Goal: Information Seeking & Learning: Learn about a topic

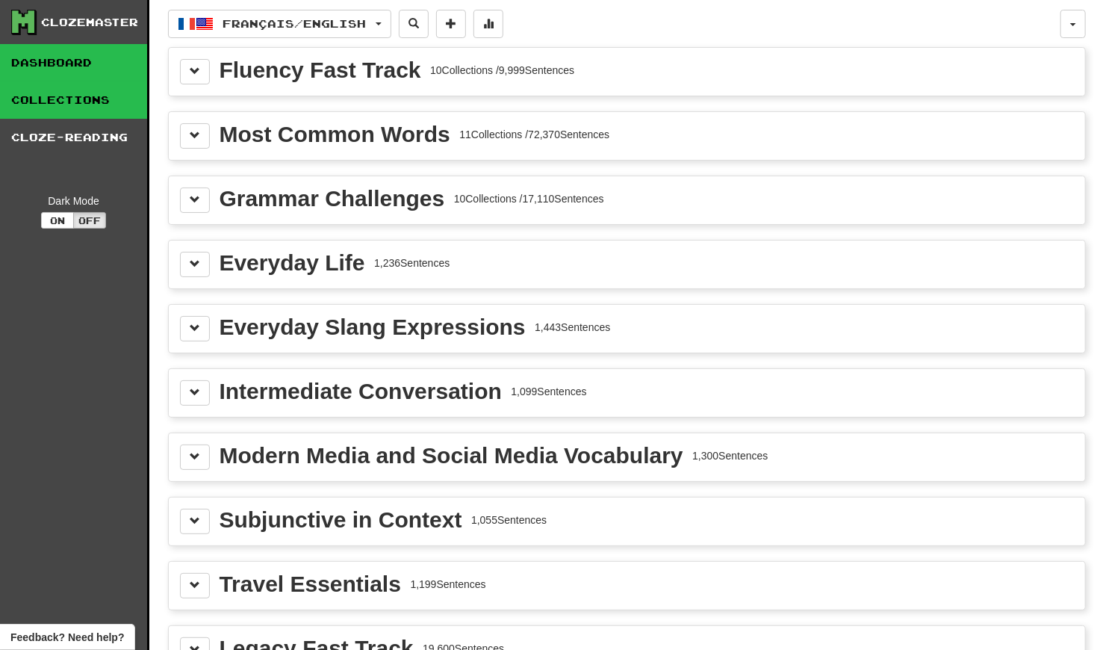
click at [95, 67] on link "Dashboard" at bounding box center [73, 62] width 147 height 37
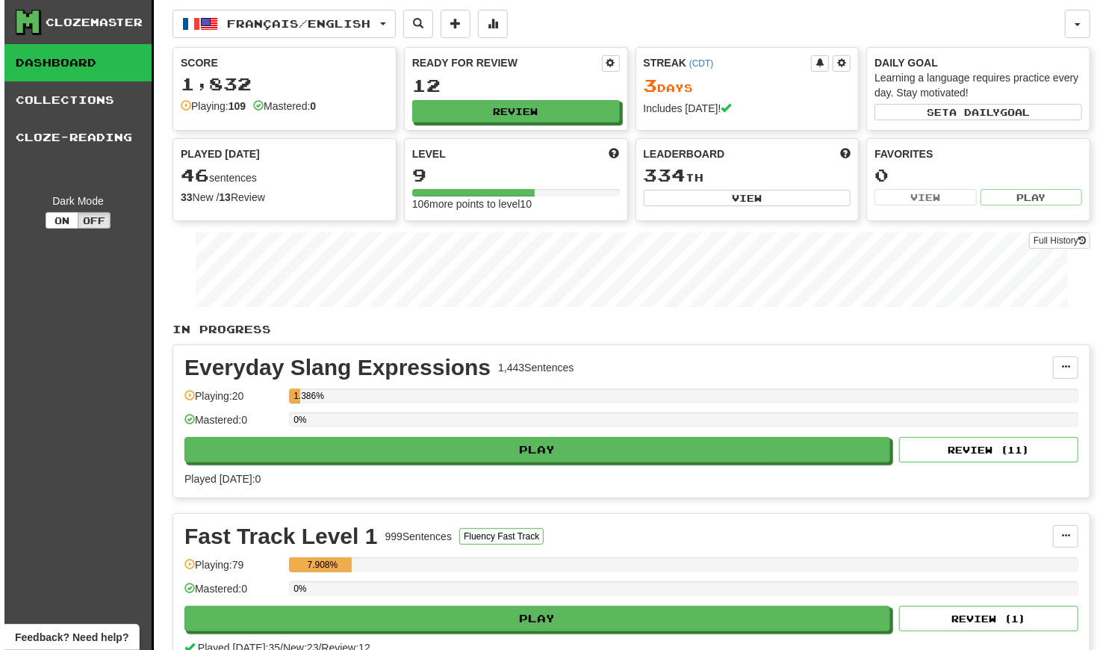
scroll to position [58, 0]
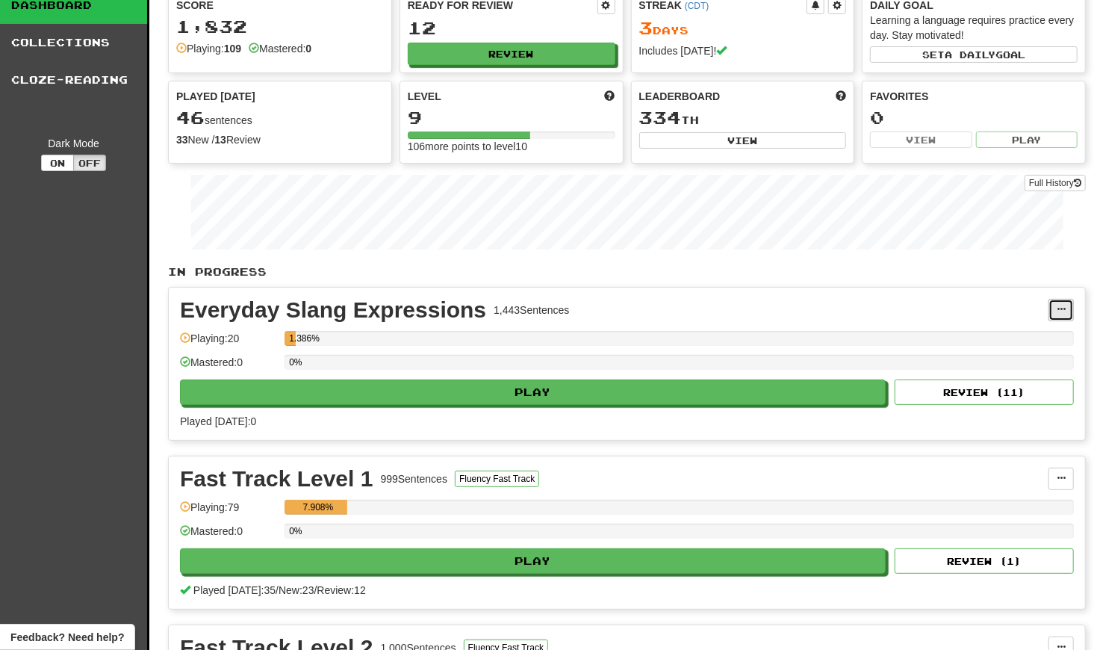
click at [521, 307] on span at bounding box center [1061, 309] width 9 height 9
click at [521, 332] on link "Manage Sentences" at bounding box center [996, 336] width 155 height 19
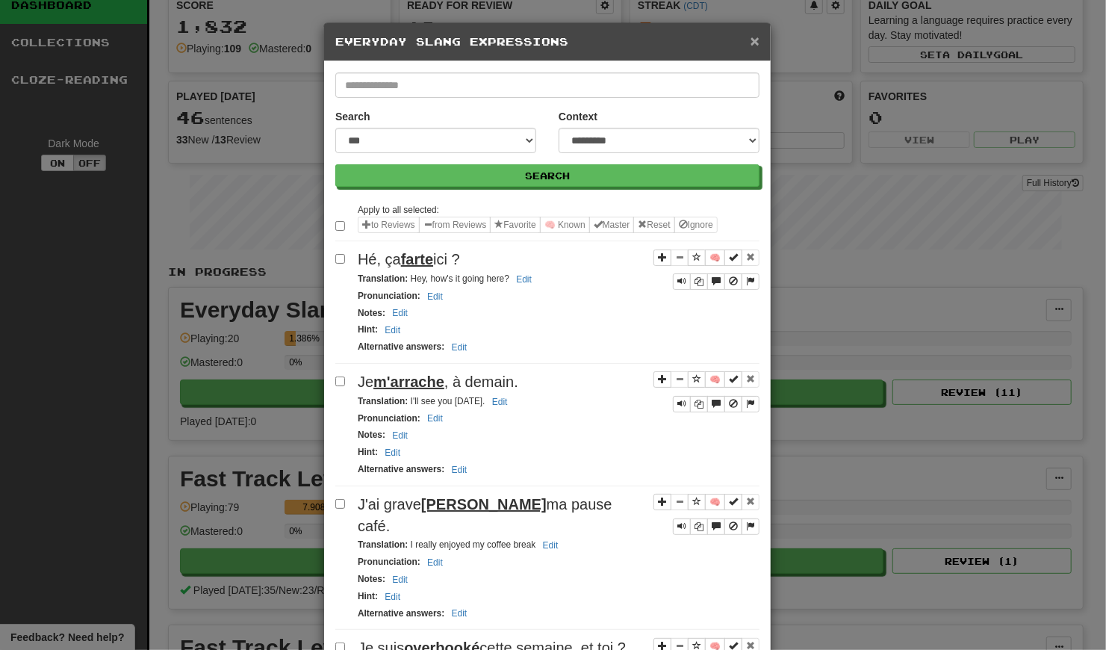
click at [521, 35] on span "×" at bounding box center [755, 40] width 9 height 17
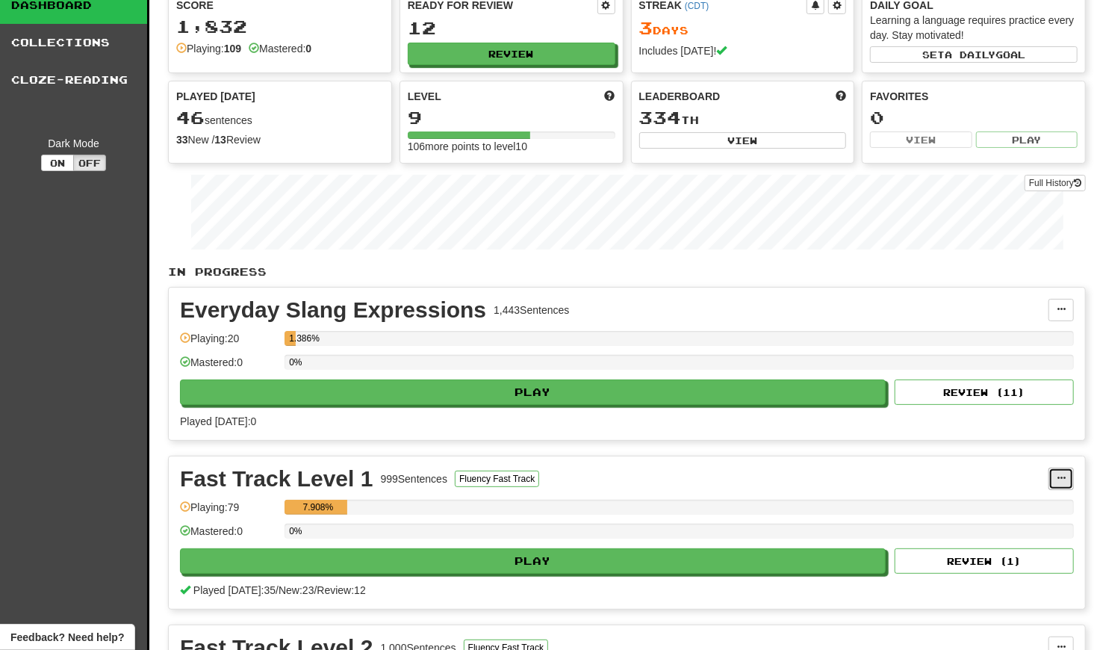
click at [521, 474] on span at bounding box center [1061, 478] width 9 height 9
click at [521, 500] on span "Manage Sentences" at bounding box center [998, 506] width 90 height 12
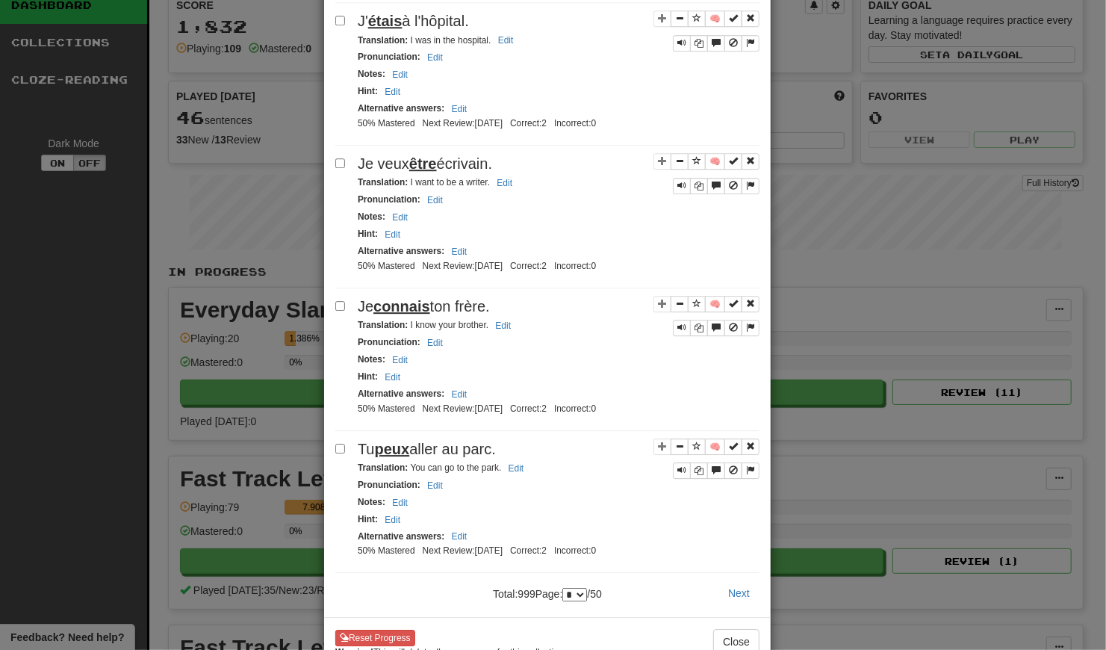
scroll to position [2499, 0]
click at [521, 588] on select "* * * * * * * * * ** ** ** ** ** ** ** ** ** ** ** ** ** ** ** ** ** ** ** ** *…" at bounding box center [574, 594] width 25 height 13
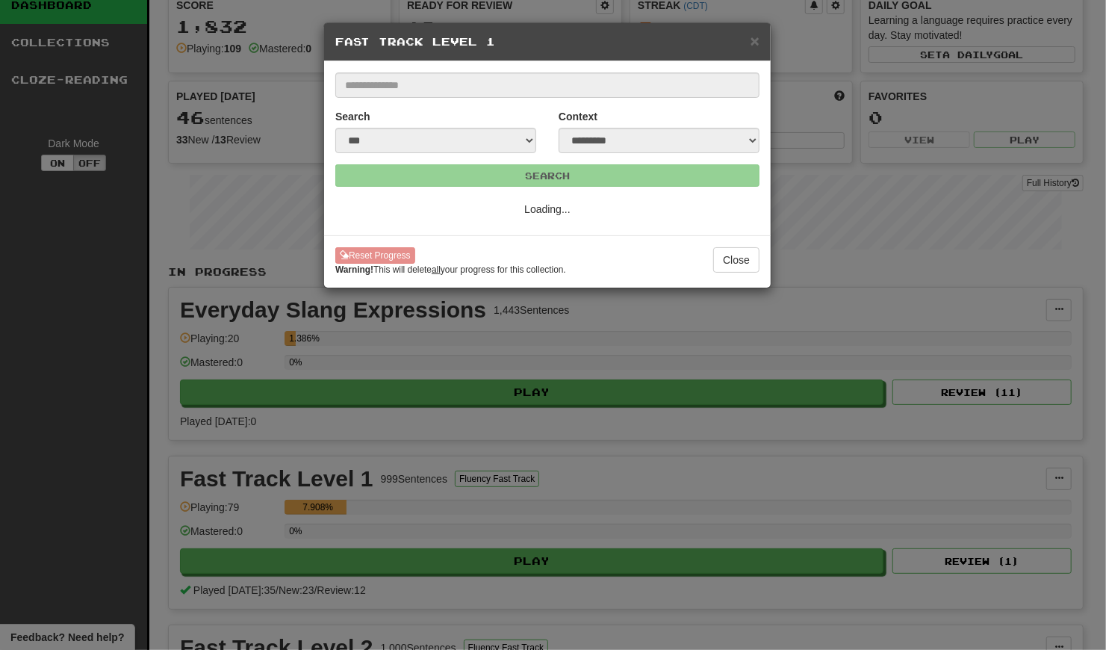
scroll to position [0, 0]
select select "**"
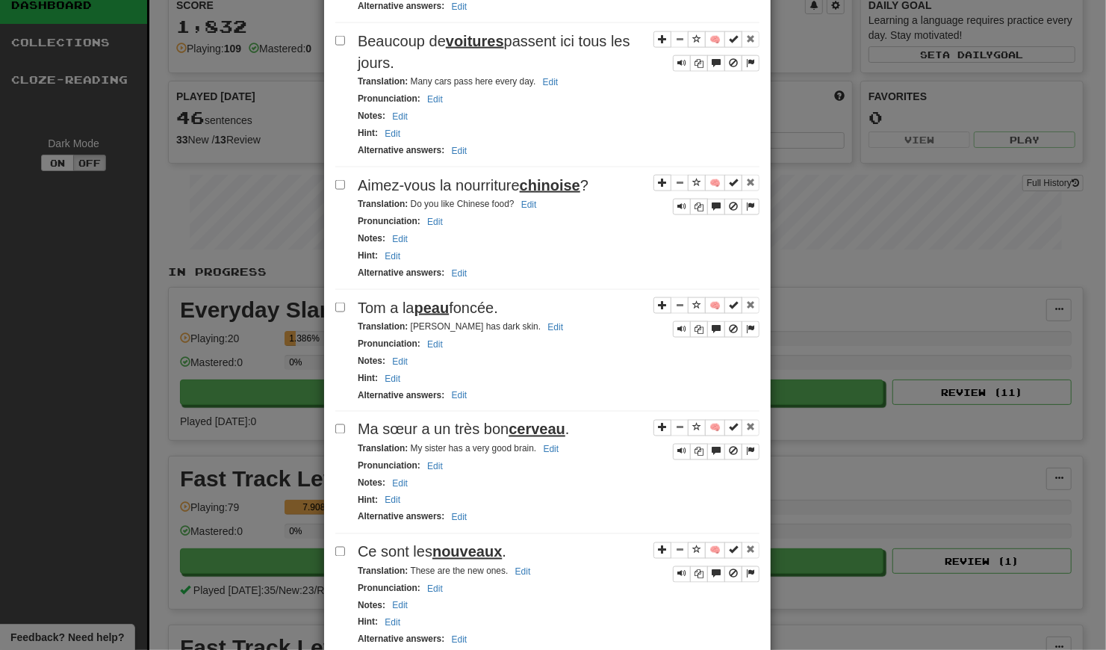
scroll to position [1241, 0]
click at [262, 320] on div "**********" at bounding box center [553, 325] width 1106 height 650
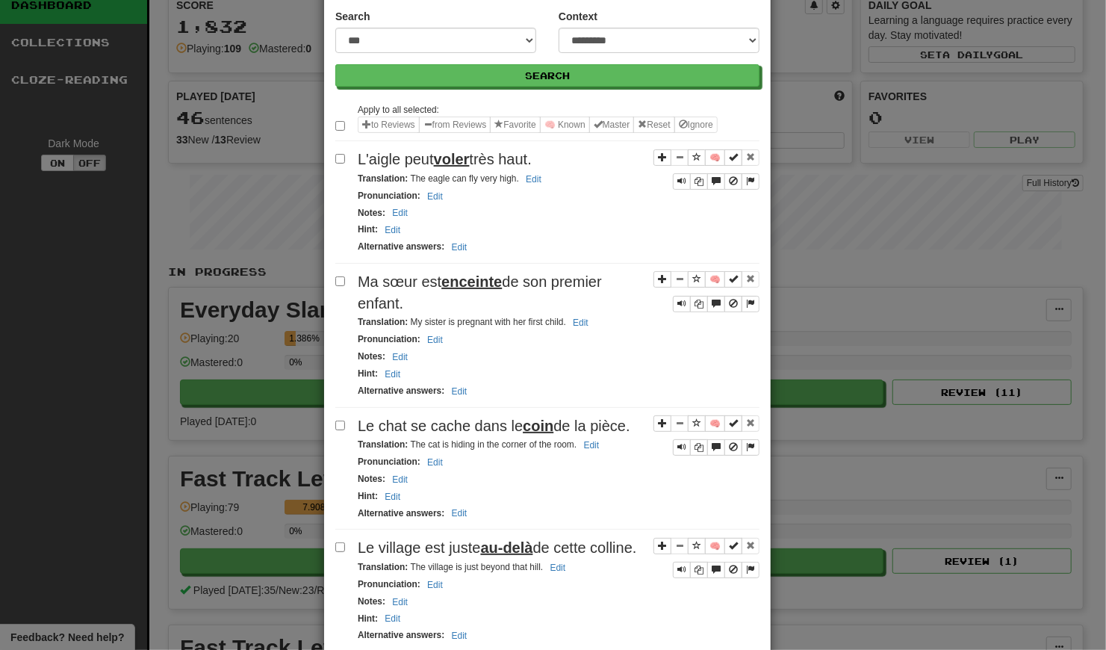
scroll to position [0, 0]
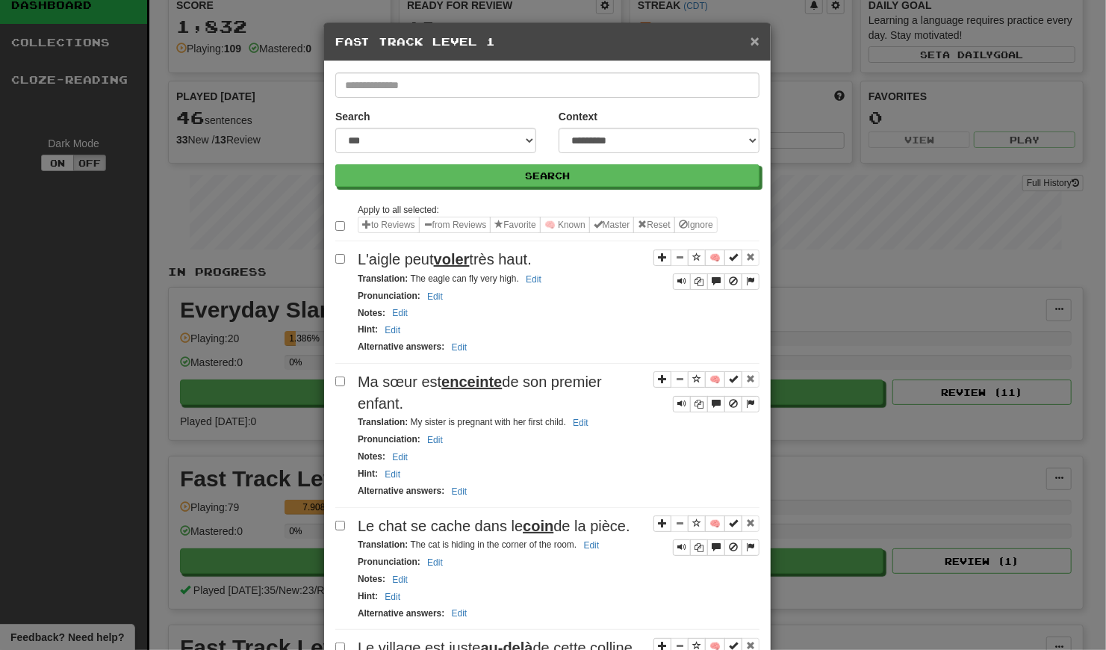
click at [521, 36] on span "×" at bounding box center [755, 40] width 9 height 17
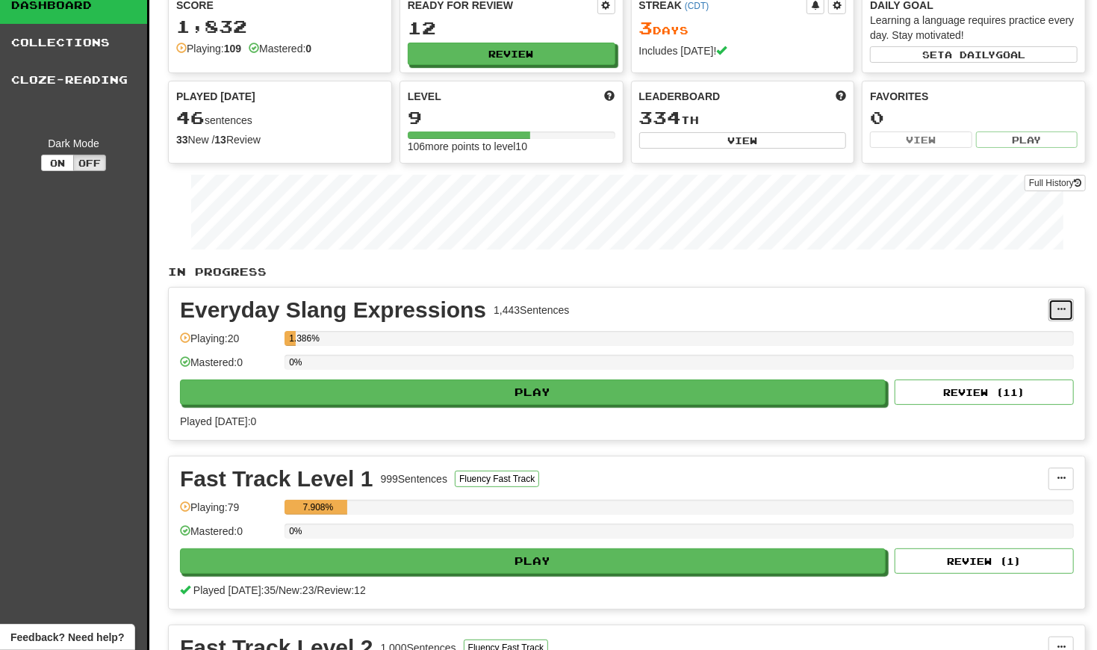
click at [521, 299] on button at bounding box center [1061, 310] width 25 height 22
click at [521, 331] on span "Manage Sentences" at bounding box center [998, 337] width 90 height 12
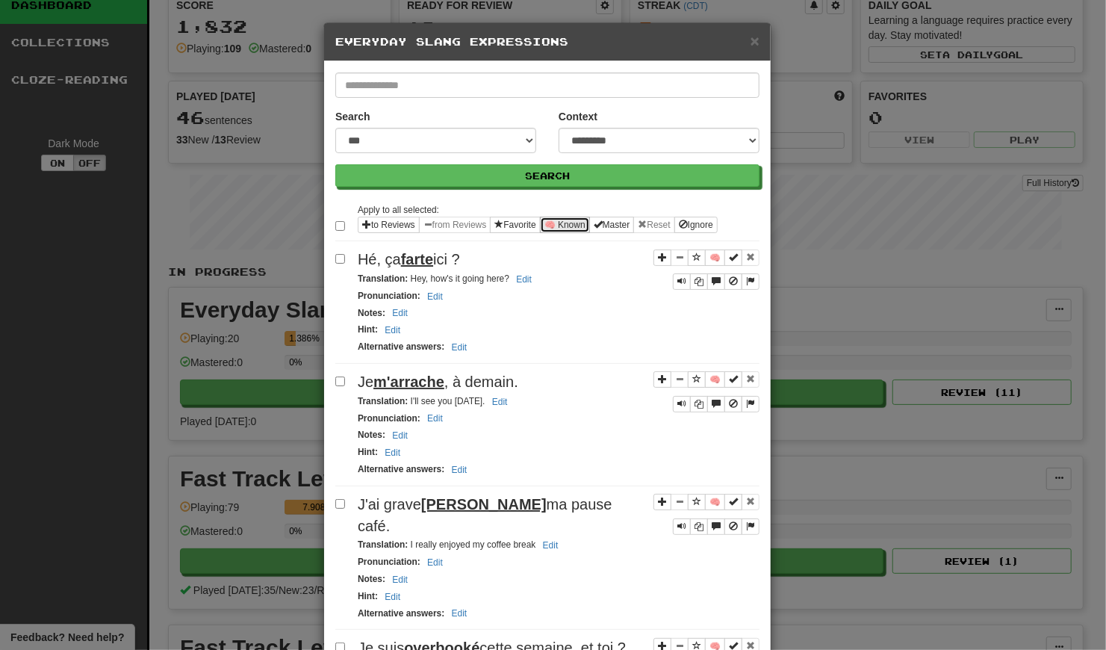
click at [521, 221] on button "🧠 Known" at bounding box center [565, 225] width 50 height 16
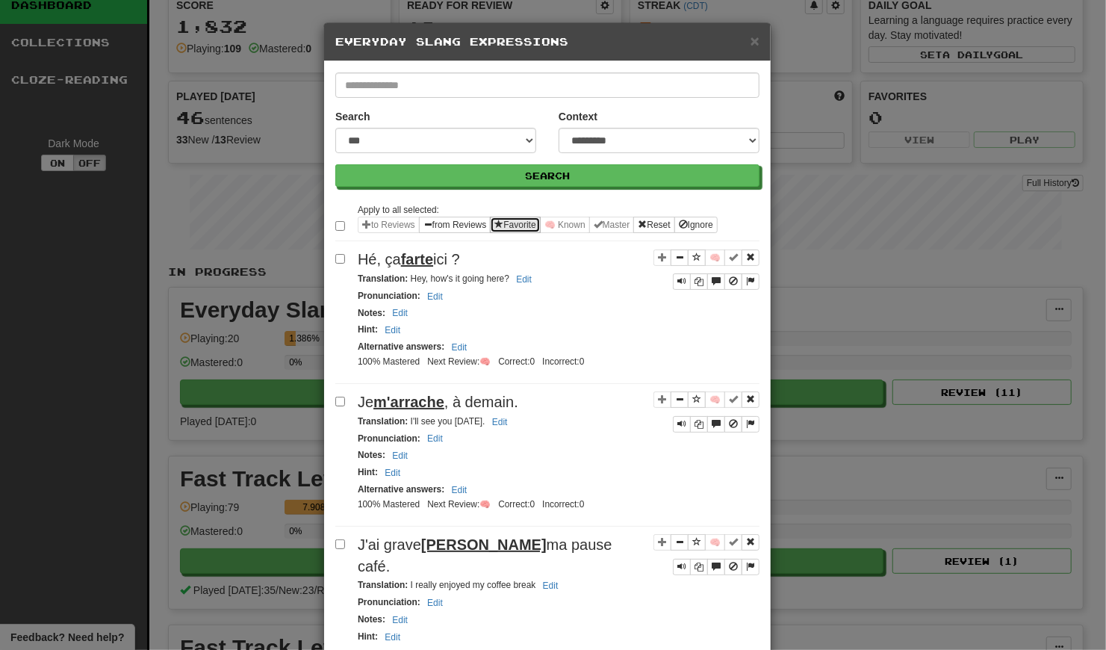
click at [521, 226] on button "Favorite" at bounding box center [515, 225] width 50 height 16
click at [443, 225] on button "from Reviews" at bounding box center [455, 225] width 72 height 16
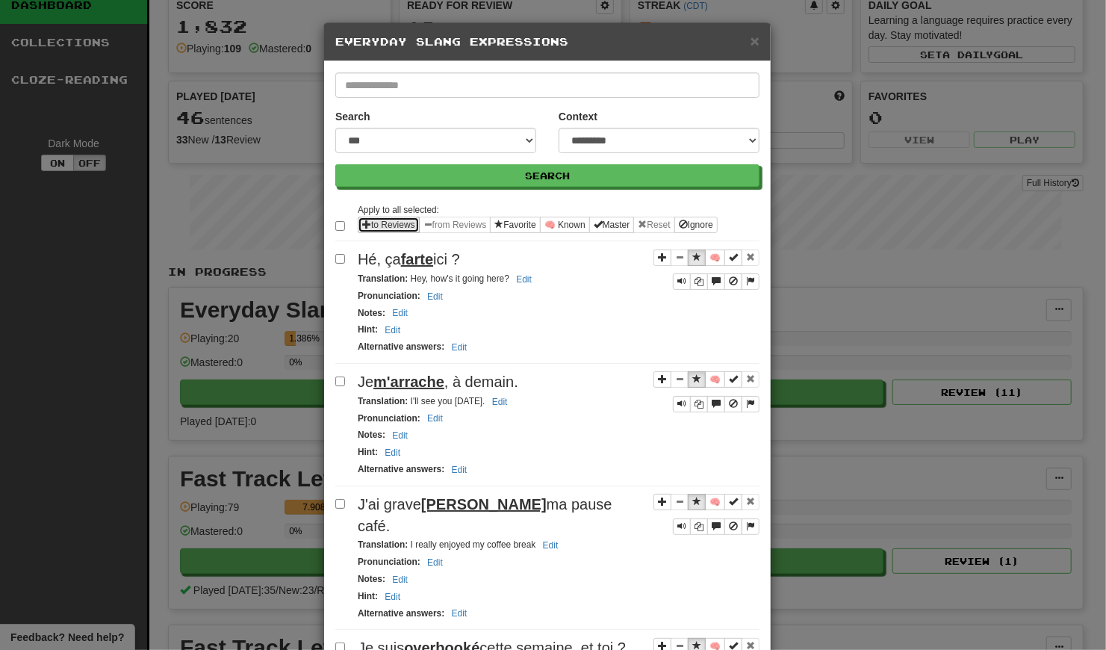
click at [406, 223] on button "to Reviews" at bounding box center [389, 225] width 62 height 16
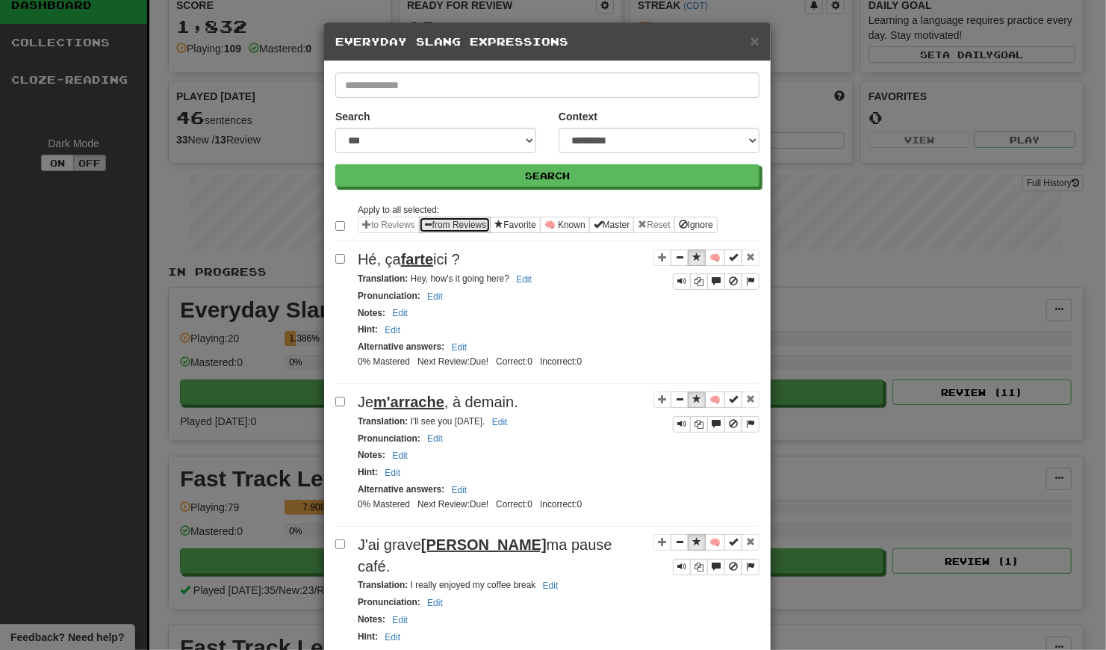
click at [440, 229] on button "from Reviews" at bounding box center [455, 225] width 72 height 16
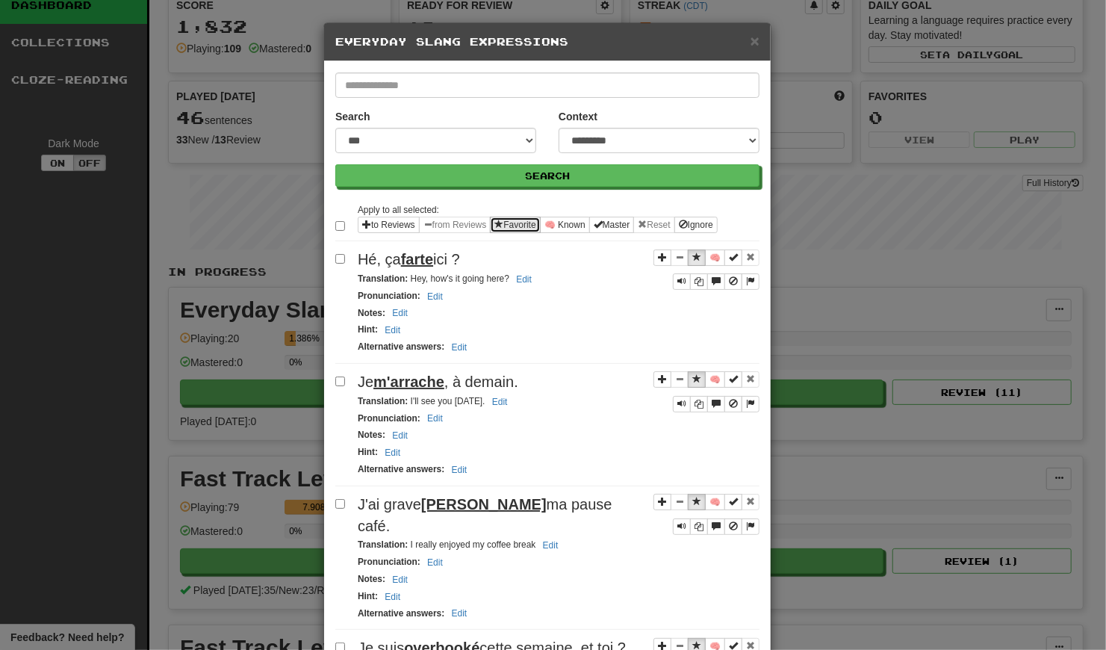
click at [515, 228] on button "Favorite" at bounding box center [515, 225] width 50 height 16
click at [521, 226] on button "🧠 Known" at bounding box center [565, 225] width 50 height 16
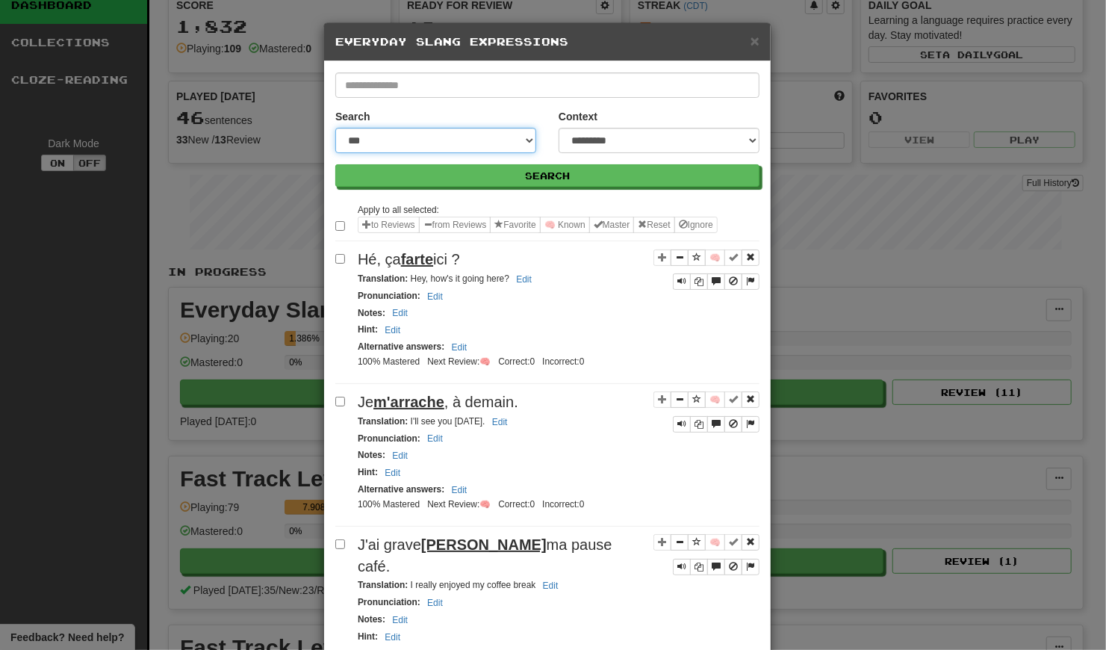
click at [480, 140] on select "**********" at bounding box center [435, 140] width 201 height 25
select select "**********"
click at [335, 128] on select "**********" at bounding box center [435, 140] width 201 height 25
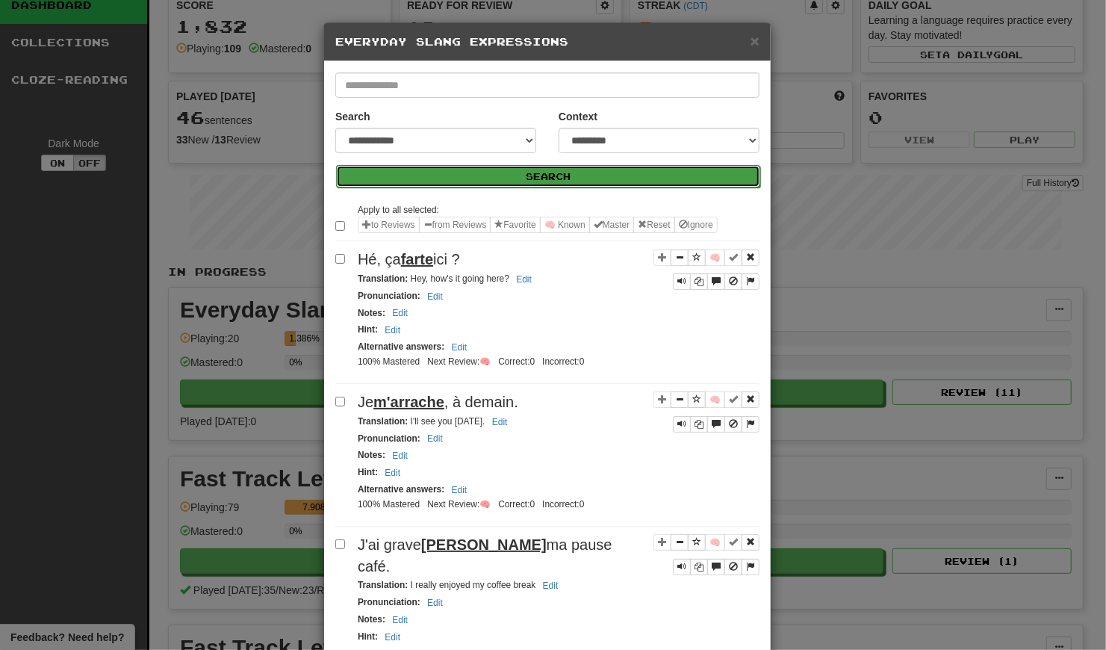
click at [487, 170] on button "Search" at bounding box center [548, 176] width 424 height 22
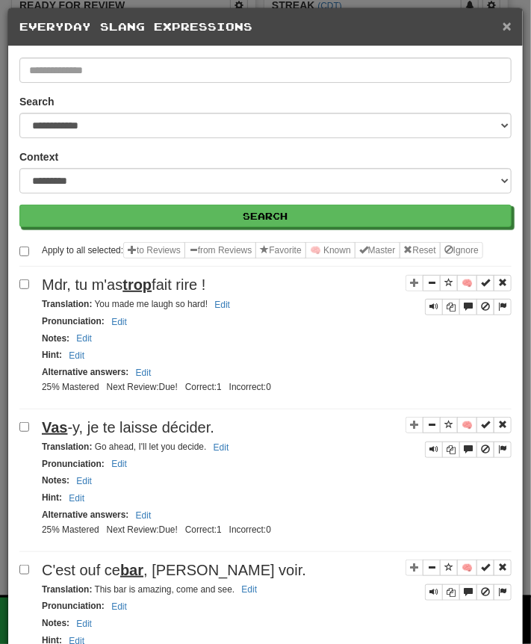
click at [503, 23] on span "×" at bounding box center [507, 25] width 9 height 17
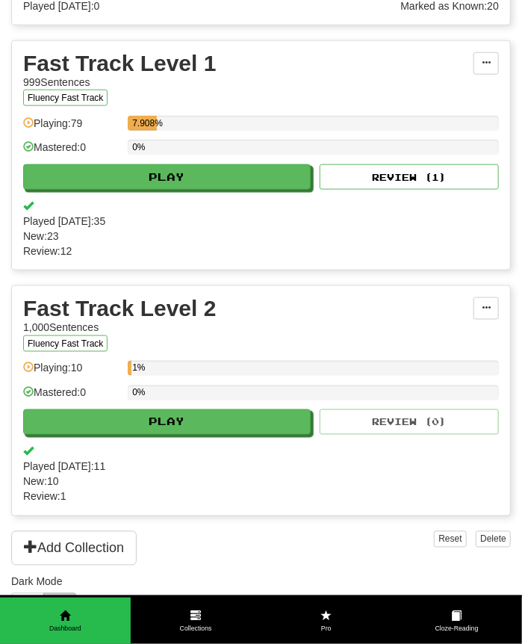
scroll to position [474, 0]
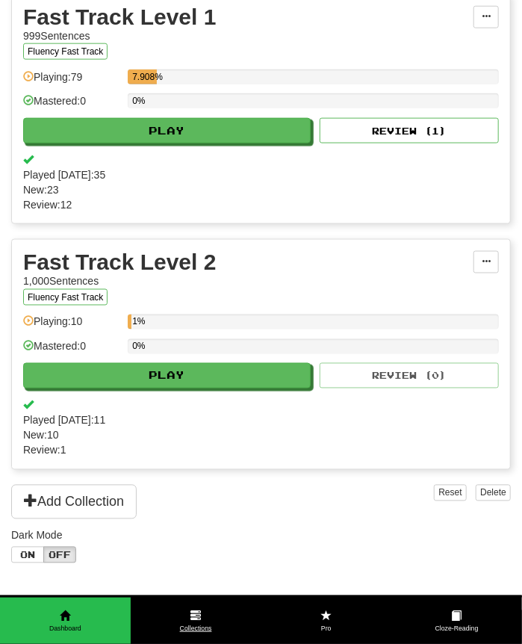
click at [192, 618] on span at bounding box center [195, 615] width 10 height 10
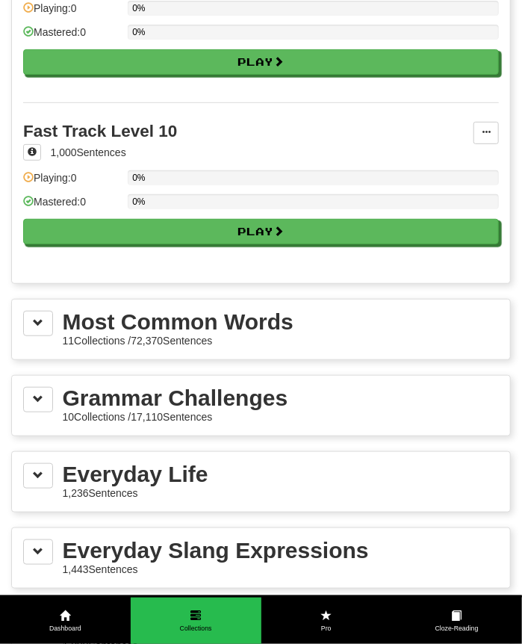
scroll to position [1688, 0]
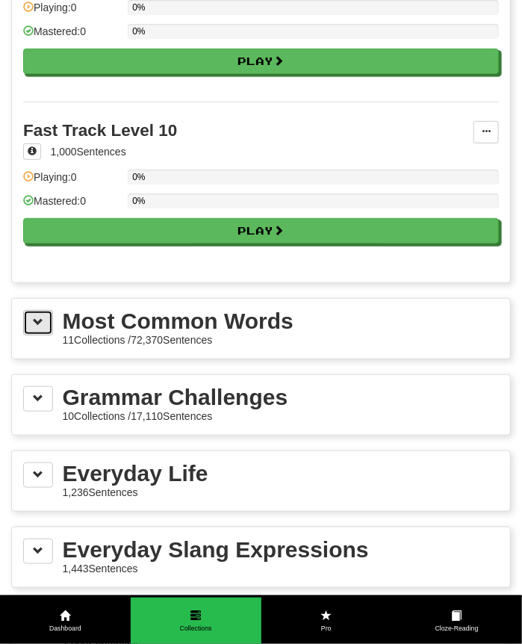
click at [40, 317] on span at bounding box center [38, 322] width 10 height 10
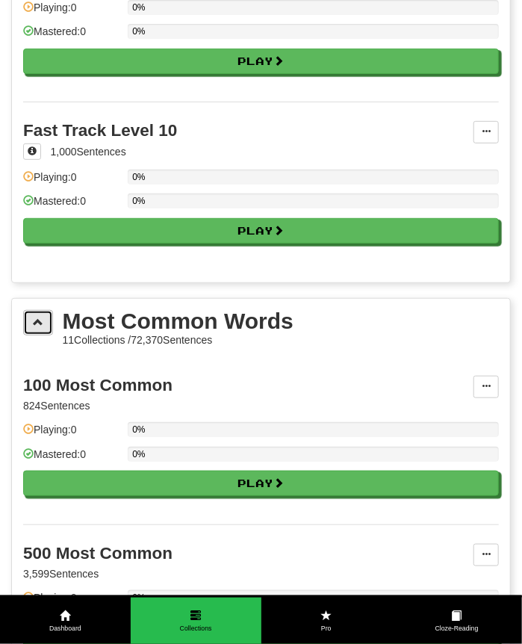
click at [43, 317] on span at bounding box center [38, 322] width 10 height 10
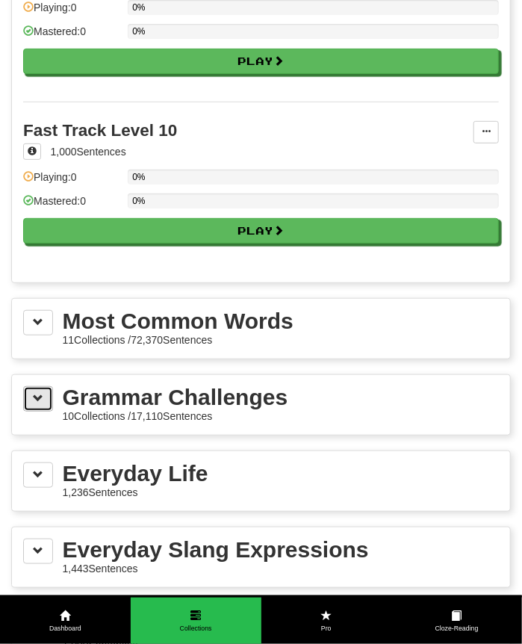
click at [37, 391] on button at bounding box center [38, 398] width 30 height 25
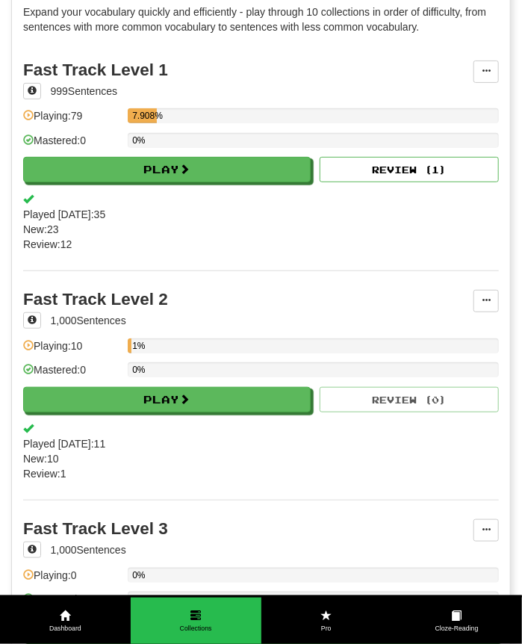
scroll to position [0, 0]
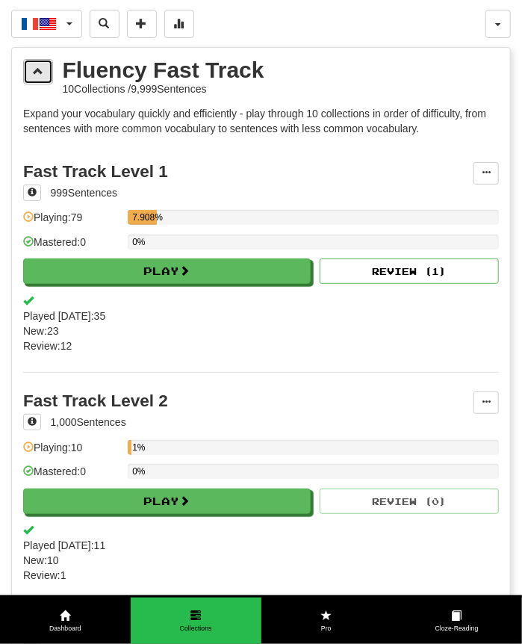
click at [37, 82] on button at bounding box center [38, 71] width 30 height 25
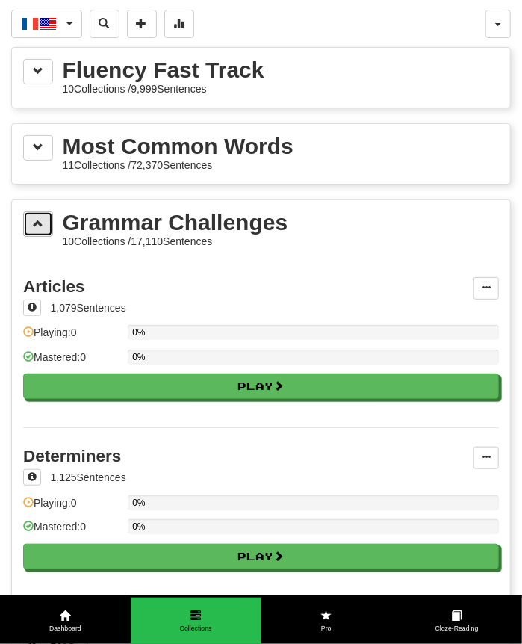
click at [35, 220] on span at bounding box center [38, 223] width 10 height 10
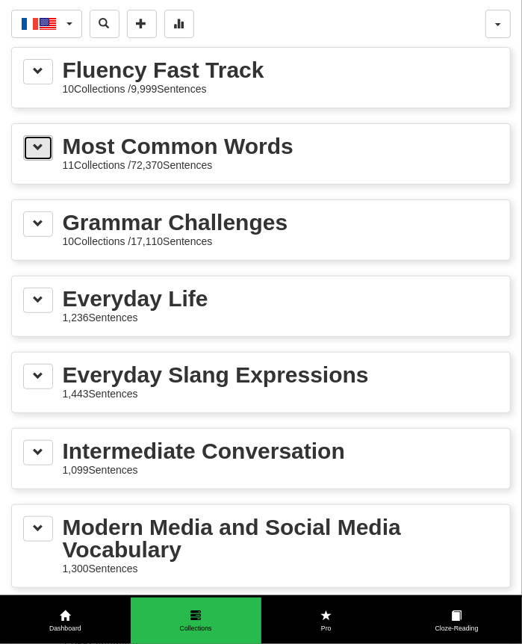
click at [39, 142] on span at bounding box center [38, 147] width 10 height 10
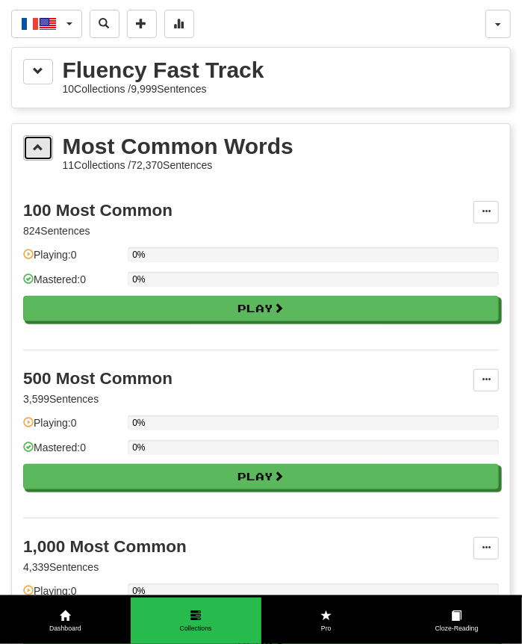
click at [31, 144] on button at bounding box center [38, 147] width 30 height 25
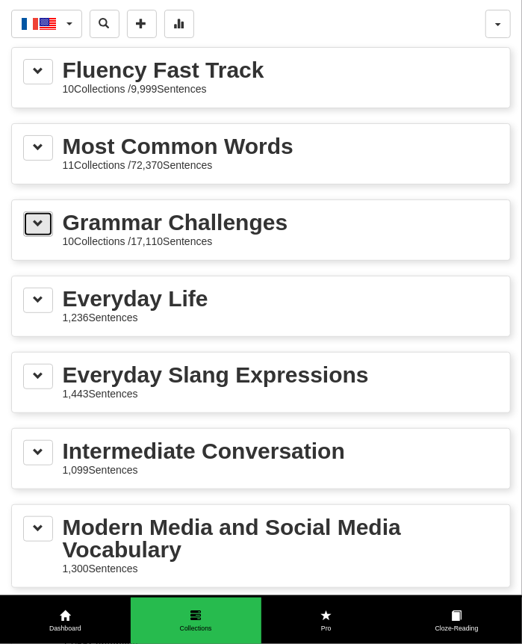
click at [48, 222] on button at bounding box center [38, 223] width 30 height 25
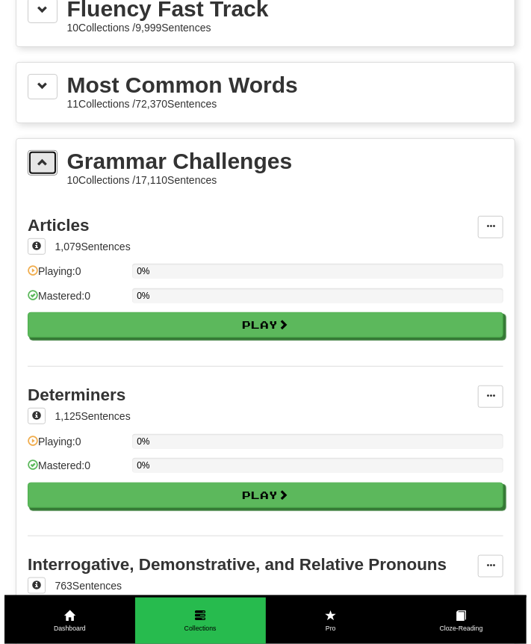
scroll to position [63, 0]
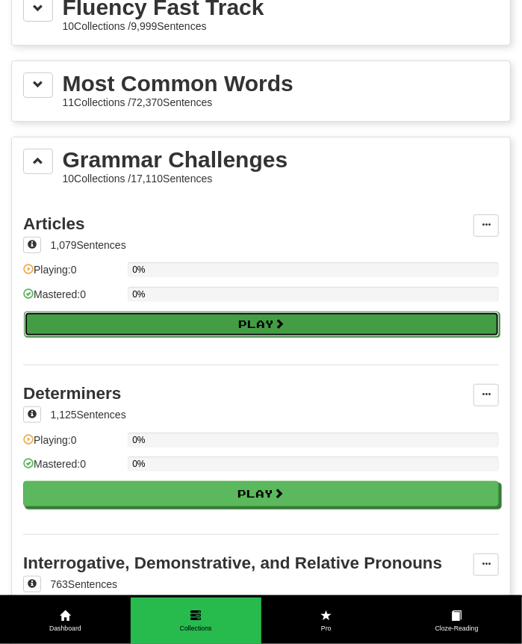
click at [120, 312] on button "Play" at bounding box center [262, 323] width 476 height 25
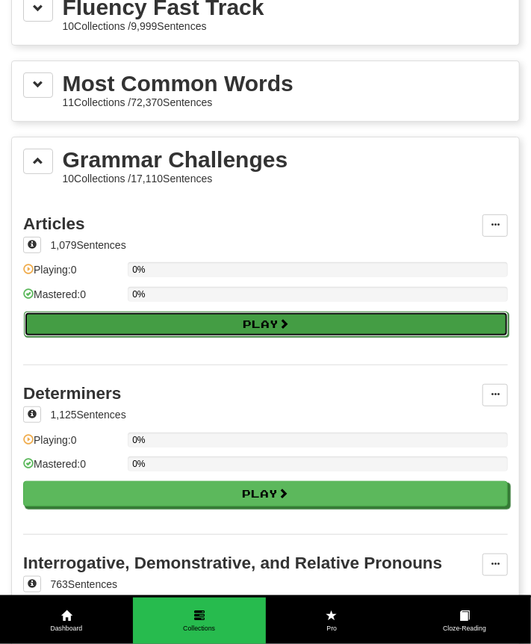
select select "**"
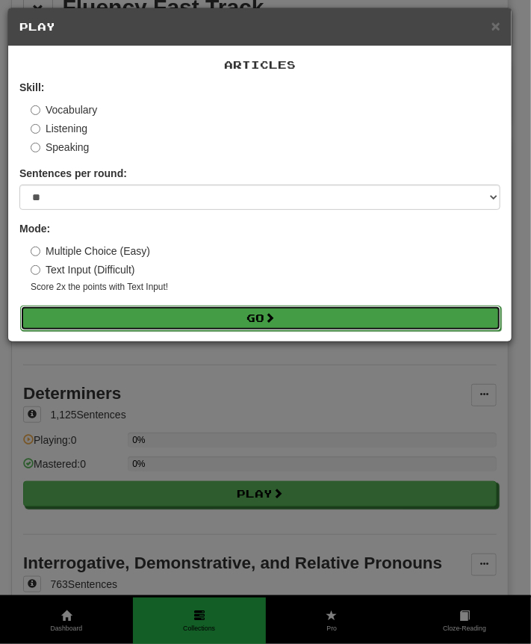
click at [161, 316] on button "Go" at bounding box center [260, 317] width 481 height 25
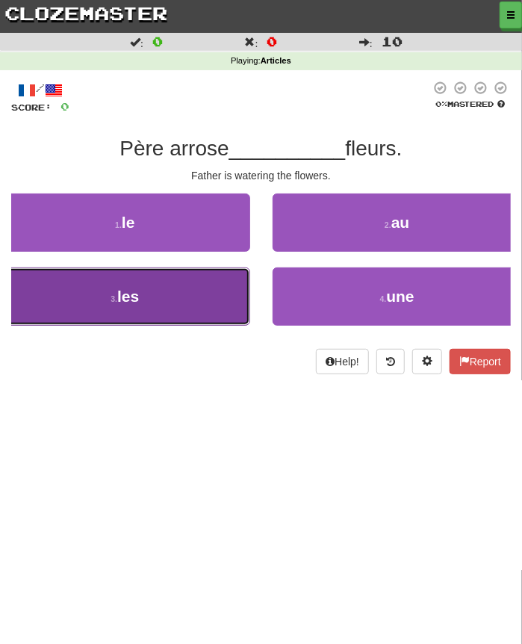
click at [190, 302] on button "3 . les" at bounding box center [125, 296] width 250 height 58
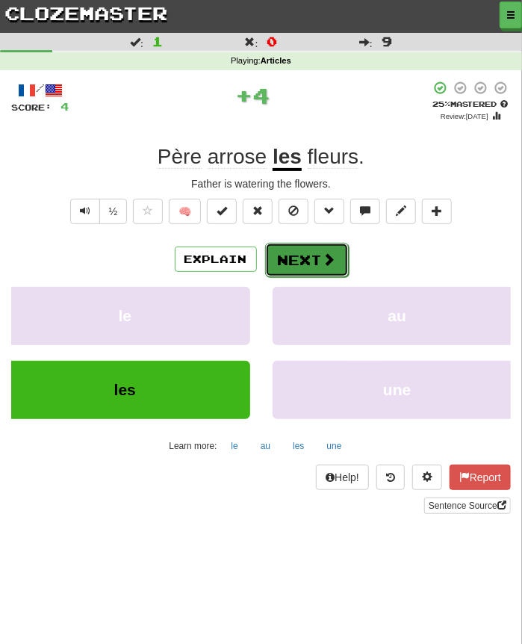
click at [312, 264] on button "Next" at bounding box center [307, 260] width 84 height 34
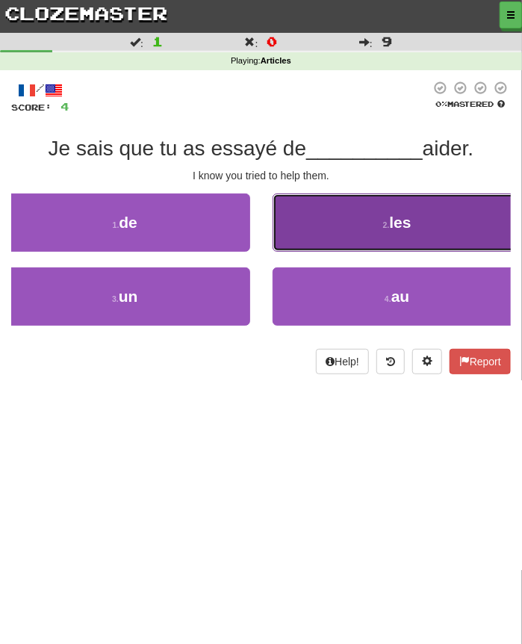
click at [313, 238] on button "2 . les" at bounding box center [398, 222] width 250 height 58
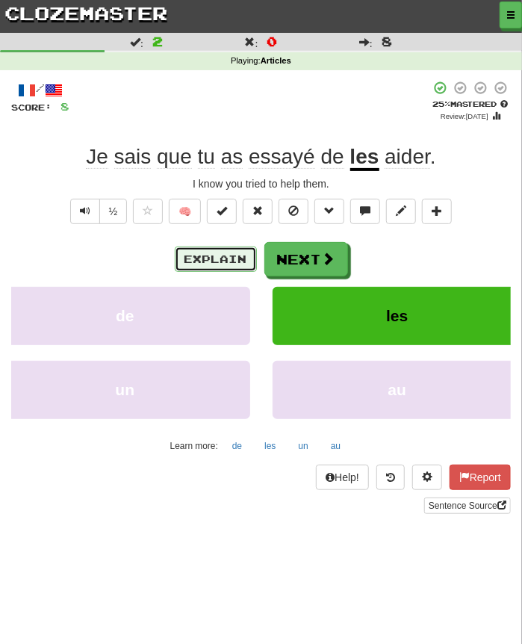
click at [223, 261] on button "Explain" at bounding box center [216, 258] width 82 height 25
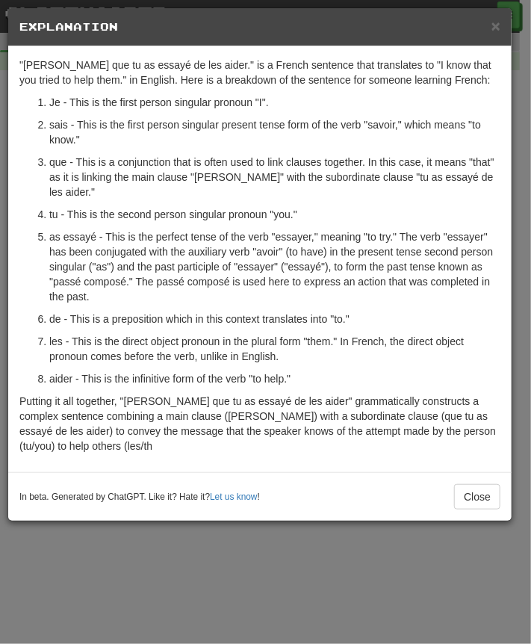
click at [336, 132] on p "sais - This is the first person singular present tense form of the verb "savoir…" at bounding box center [274, 132] width 451 height 30
